Goal: Transaction & Acquisition: Purchase product/service

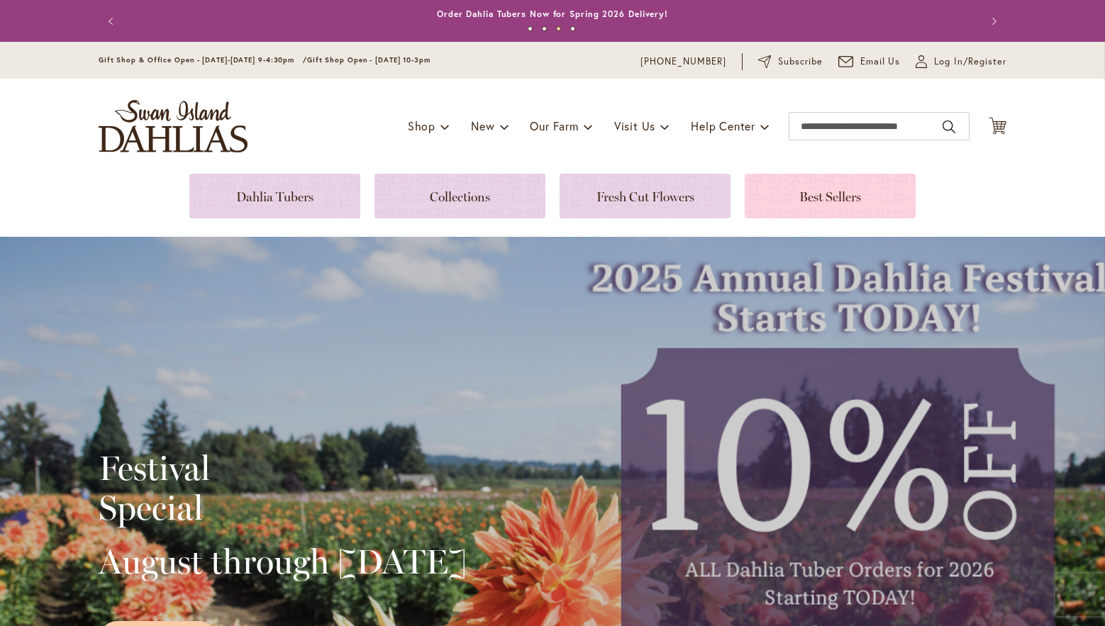
click at [813, 195] on link at bounding box center [830, 196] width 171 height 45
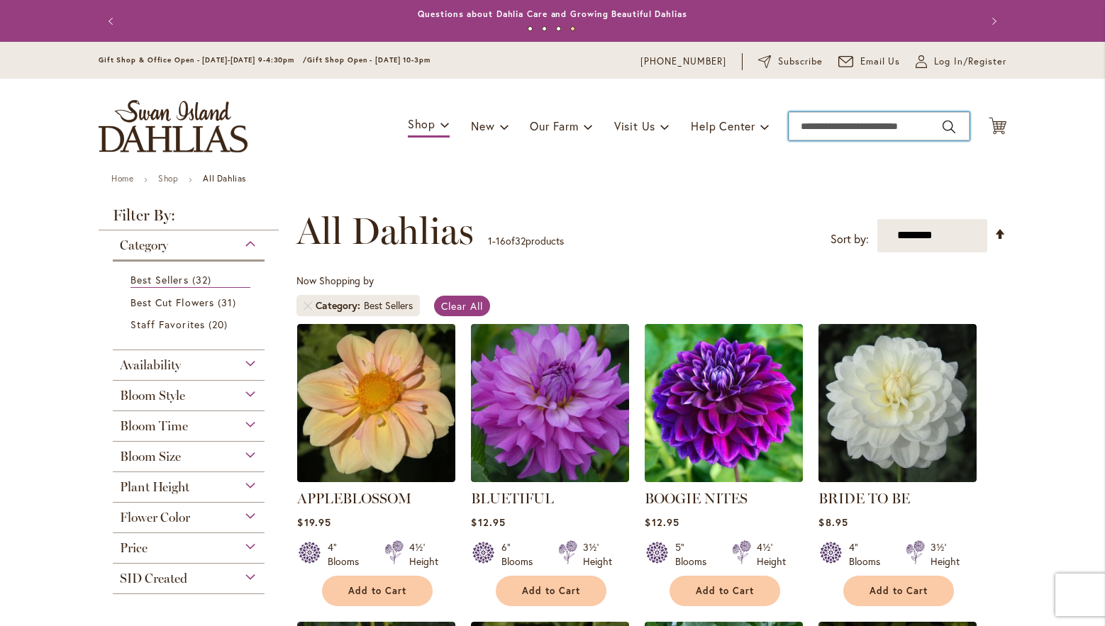
click at [902, 128] on input "Search" at bounding box center [879, 126] width 181 height 28
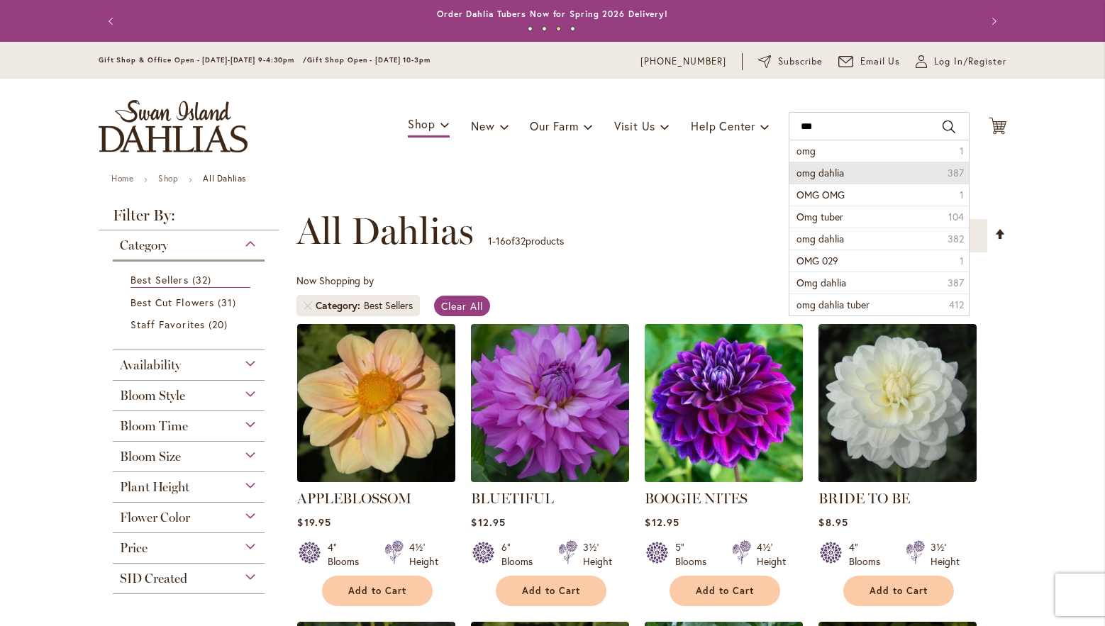
click at [855, 167] on li "omg dahlia 387" at bounding box center [878, 173] width 179 height 22
type input "**********"
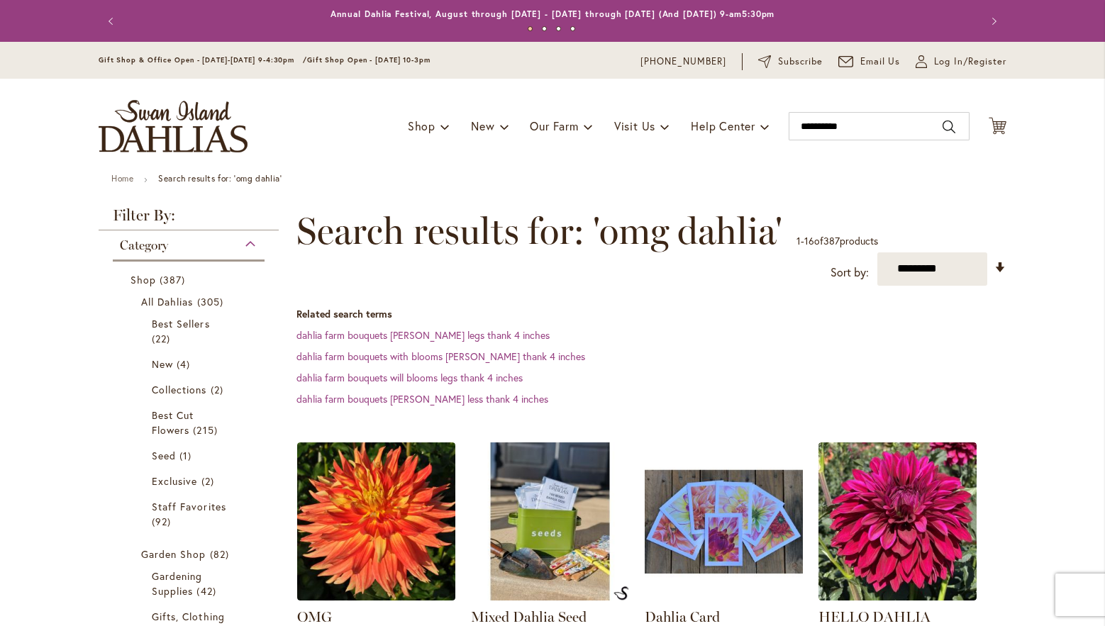
scroll to position [71, 0]
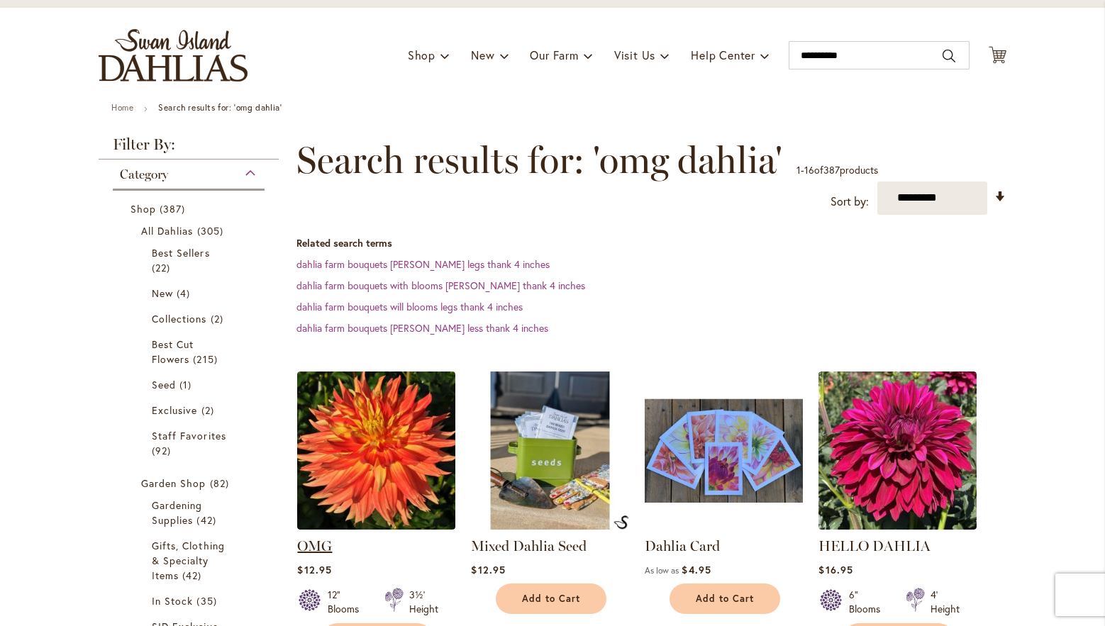
click at [315, 547] on link "OMG" at bounding box center [314, 546] width 35 height 17
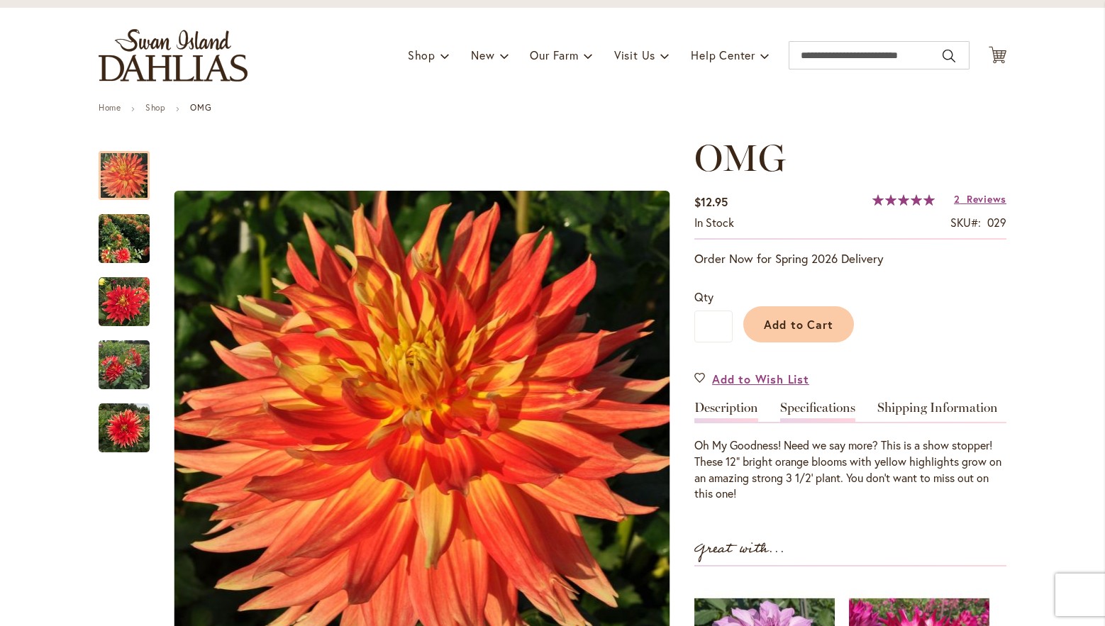
scroll to position [213, 0]
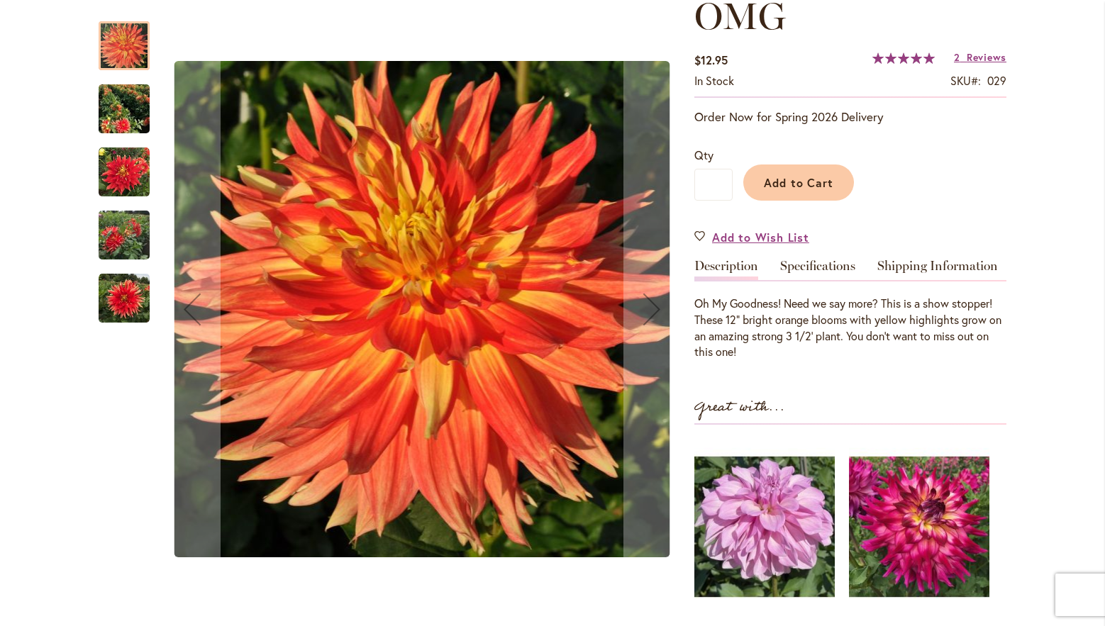
click at [111, 294] on img "Omg" at bounding box center [124, 298] width 51 height 51
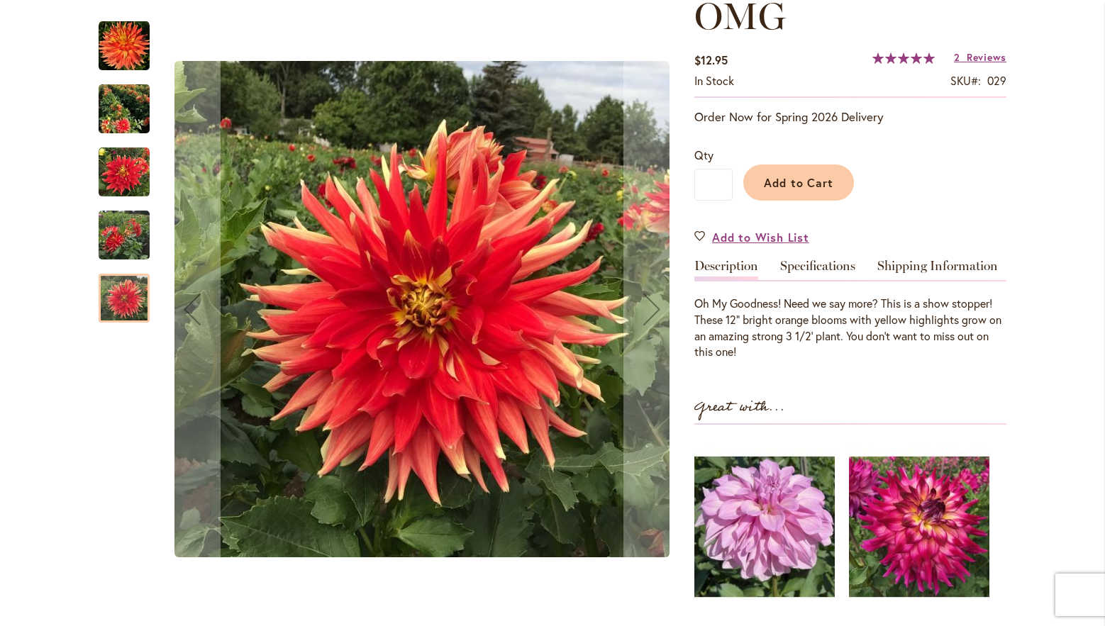
click at [105, 99] on img "Omg" at bounding box center [124, 108] width 51 height 57
